Goal: Navigation & Orientation: Understand site structure

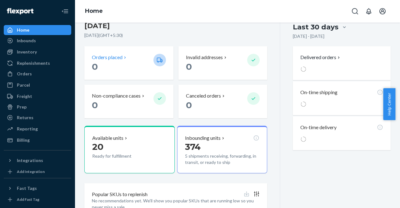
scroll to position [100, 0]
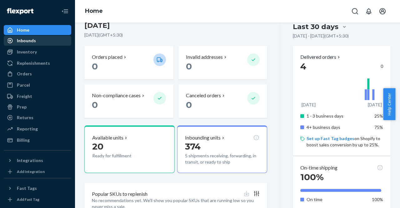
click at [42, 38] on div "Inbounds" at bounding box center [37, 40] width 66 height 9
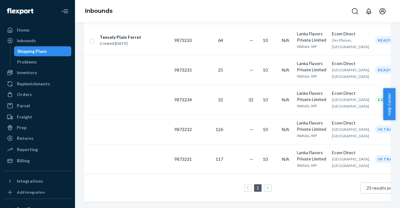
scroll to position [0, 21]
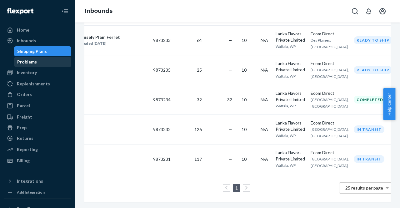
click at [33, 62] on div "Problems" at bounding box center [27, 62] width 20 height 6
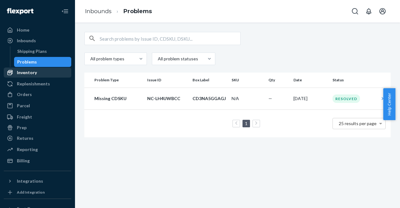
click at [23, 71] on div "Inventory" at bounding box center [27, 72] width 20 height 6
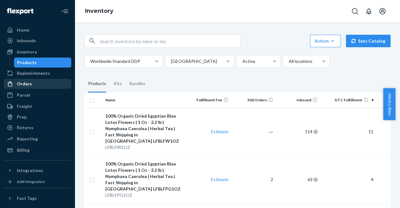
click at [29, 82] on div "Orders" at bounding box center [24, 84] width 15 height 6
